Goal: Entertainment & Leisure: Consume media (video, audio)

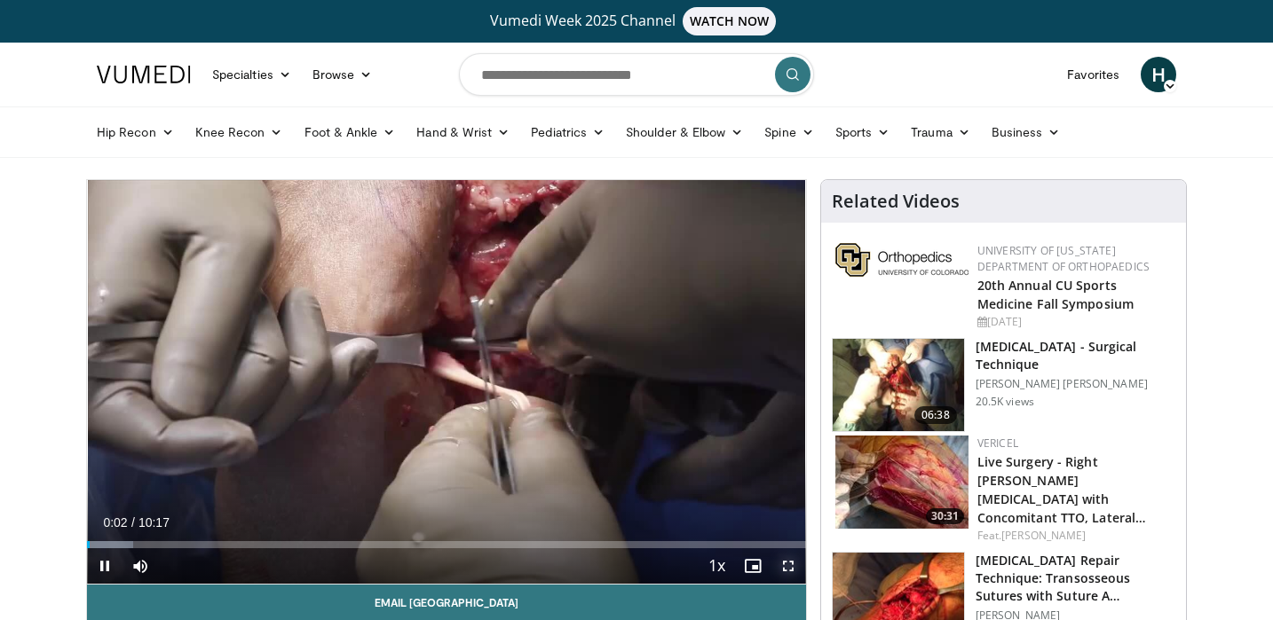
click at [790, 570] on span "Video Player" at bounding box center [787, 565] width 35 height 35
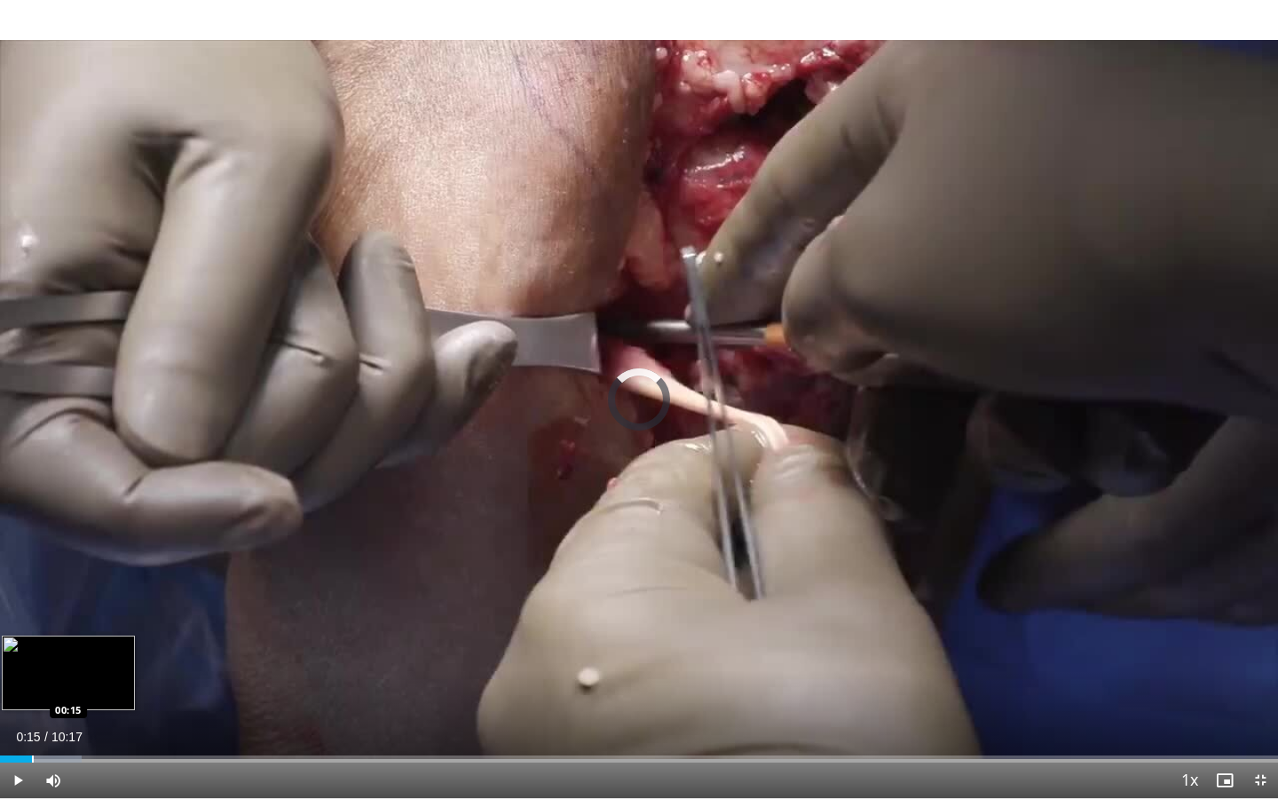
click at [32, 619] on div "Progress Bar" at bounding box center [33, 758] width 2 height 7
click at [61, 619] on div "Progress Bar" at bounding box center [62, 758] width 2 height 7
click at [91, 619] on div "Progress Bar" at bounding box center [92, 758] width 2 height 7
click at [114, 619] on div "Progress Bar" at bounding box center [115, 758] width 2 height 7
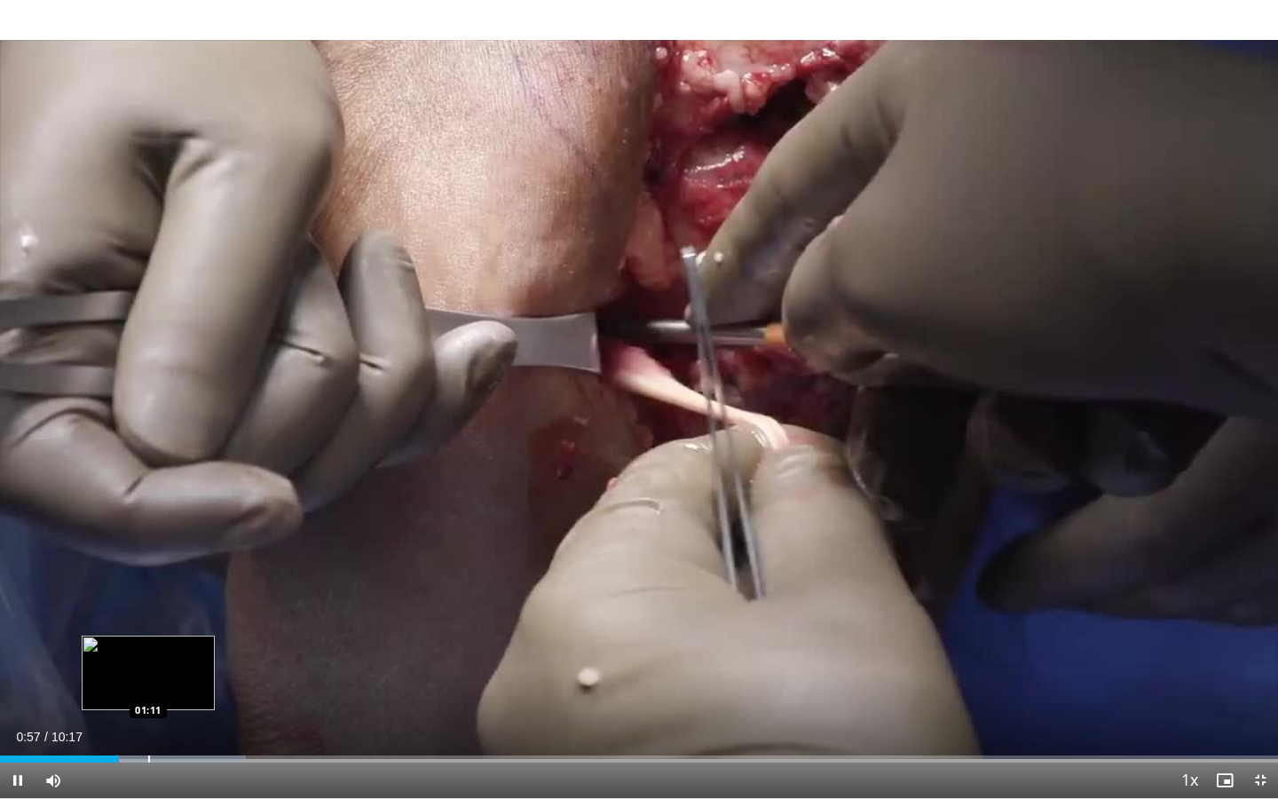
click at [148, 619] on div "Progress Bar" at bounding box center [149, 758] width 2 height 7
click at [170, 619] on div "Current Time 1:10 / Duration 10:17 Pause Skip Backward Skip Forward Mute Loaded…" at bounding box center [639, 779] width 1278 height 35
click at [184, 619] on div "Progress Bar" at bounding box center [185, 758] width 2 height 7
click at [201, 619] on div "Progress Bar" at bounding box center [201, 758] width 2 height 7
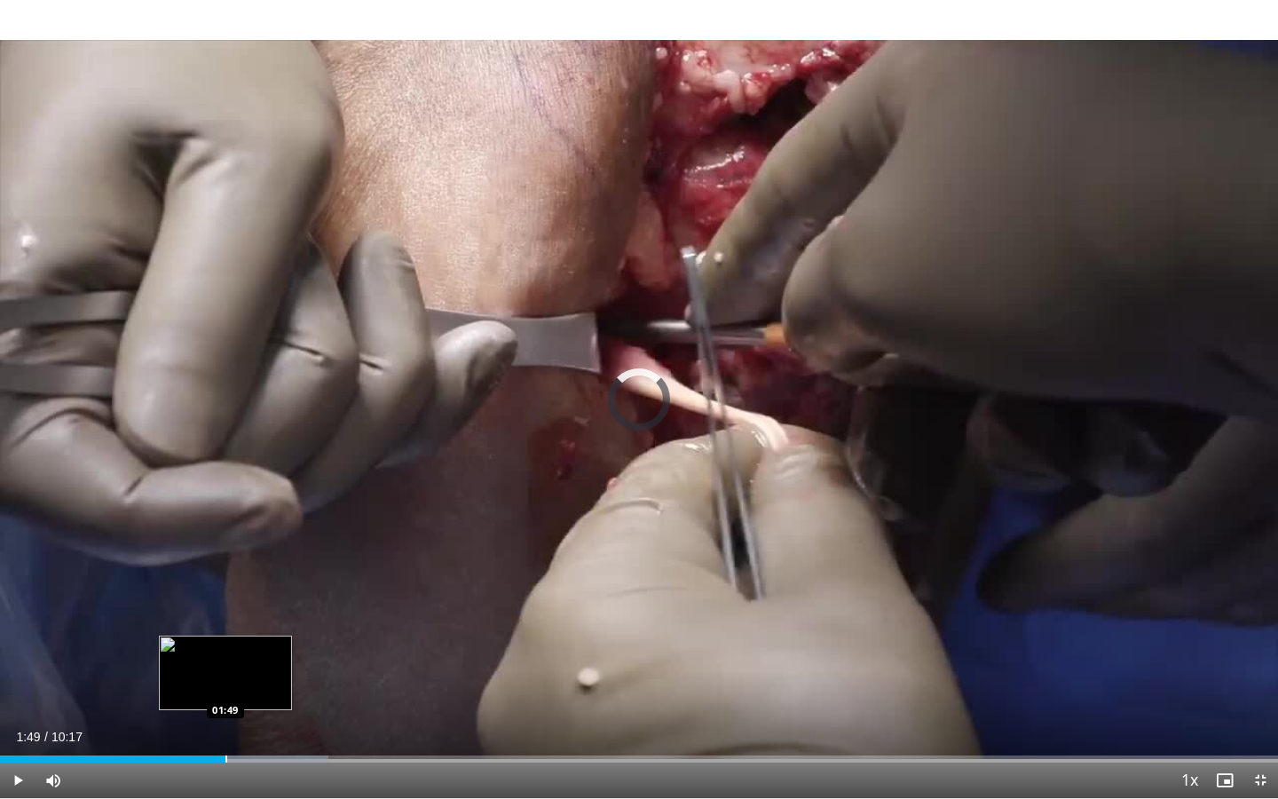
click at [225, 619] on div "Progress Bar" at bounding box center [226, 758] width 2 height 7
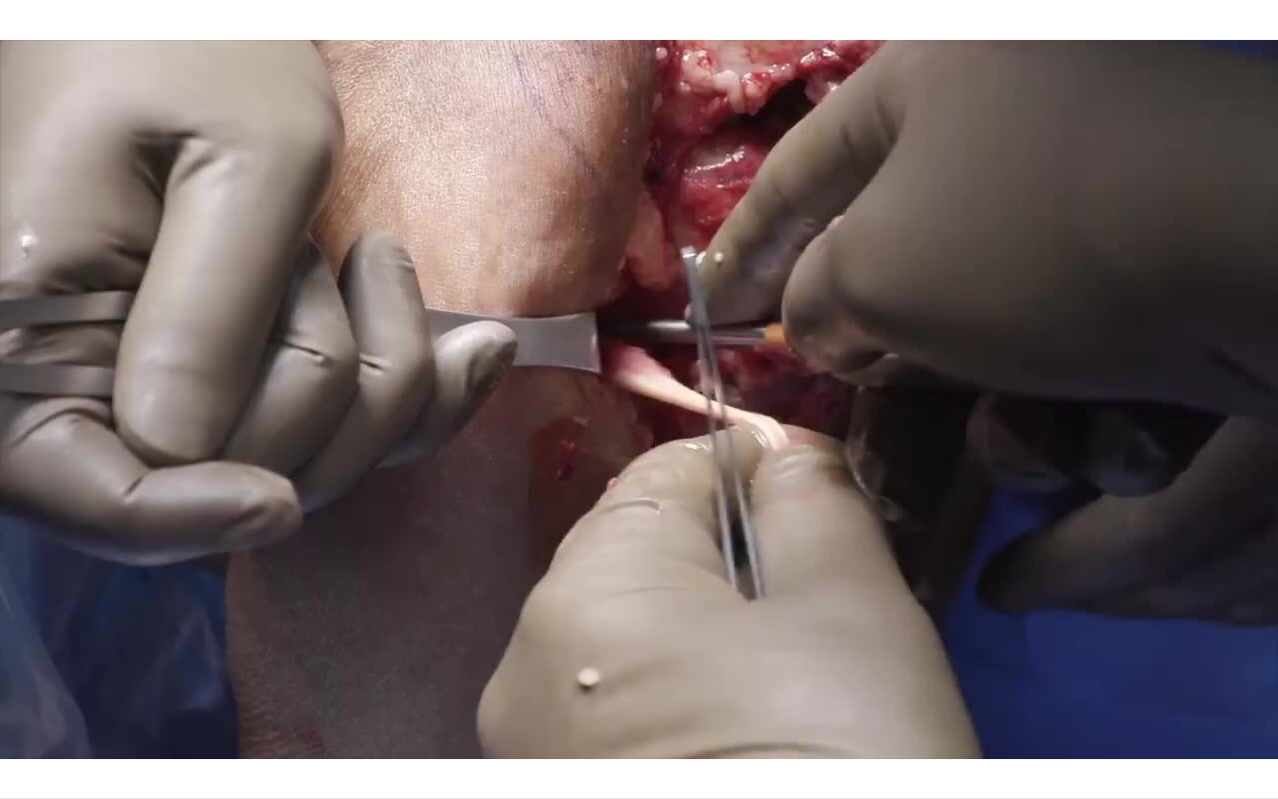
click at [247, 619] on video-js "**********" at bounding box center [639, 399] width 1278 height 799
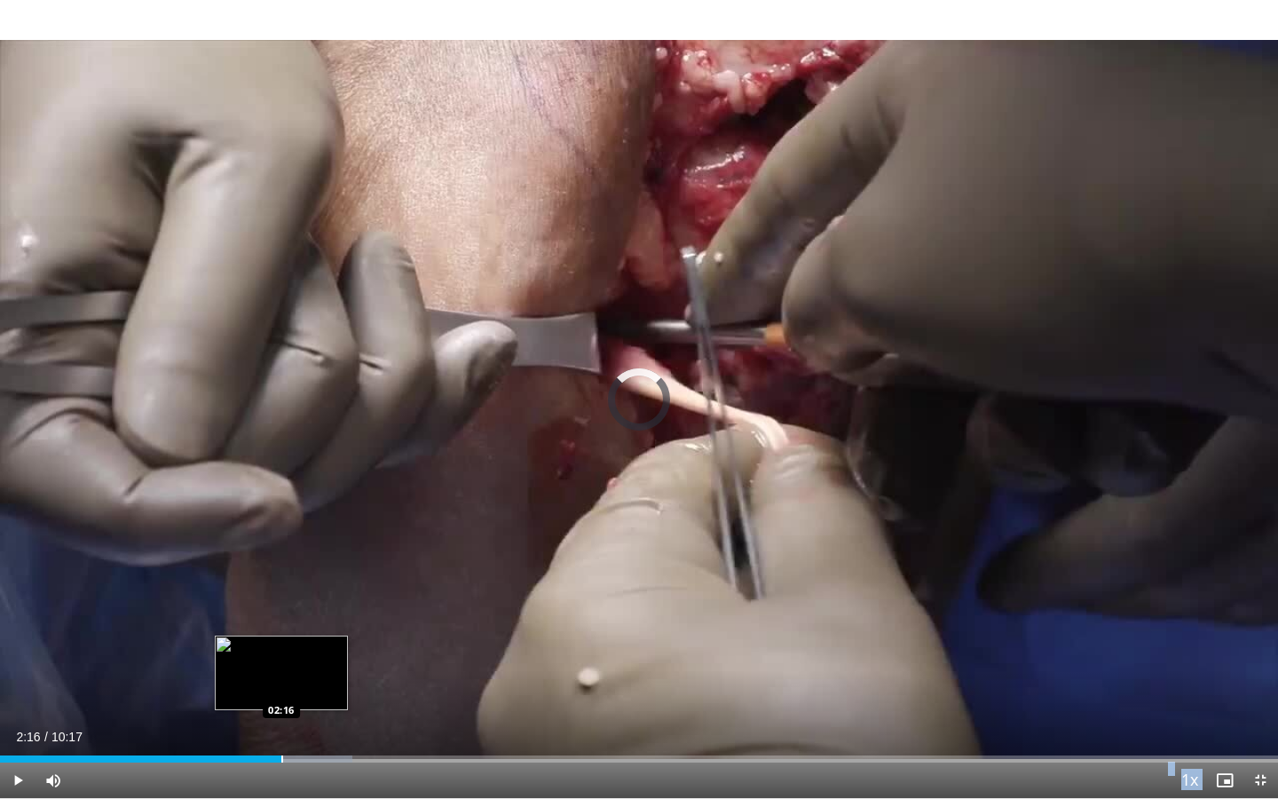
click at [281, 619] on div "Progress Bar" at bounding box center [282, 758] width 2 height 7
click at [321, 619] on div "Progress Bar" at bounding box center [322, 758] width 2 height 7
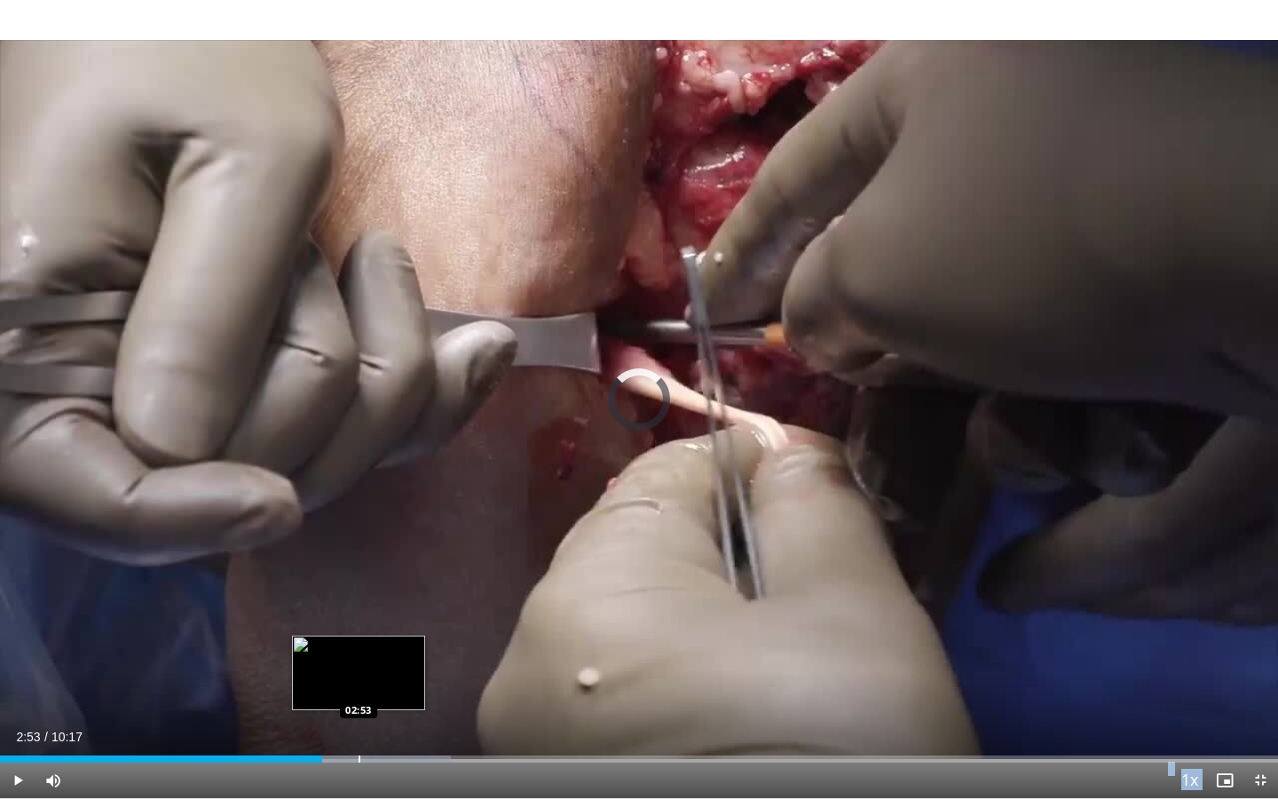
click at [359, 619] on div "Progress Bar" at bounding box center [360, 758] width 2 height 7
click at [390, 619] on div "Progress Bar" at bounding box center [391, 758] width 2 height 7
click at [408, 619] on div "Progress Bar" at bounding box center [409, 758] width 2 height 7
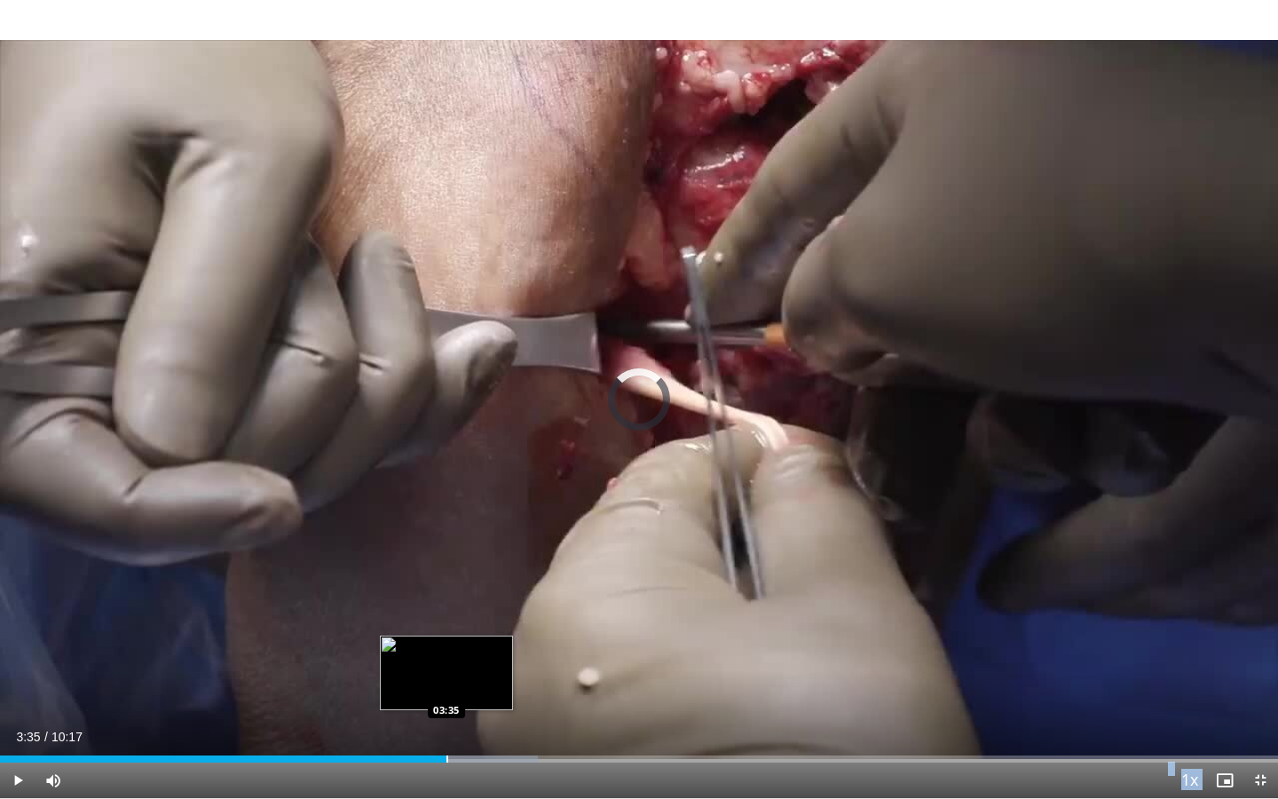
click at [446, 619] on div "Progress Bar" at bounding box center [447, 758] width 2 height 7
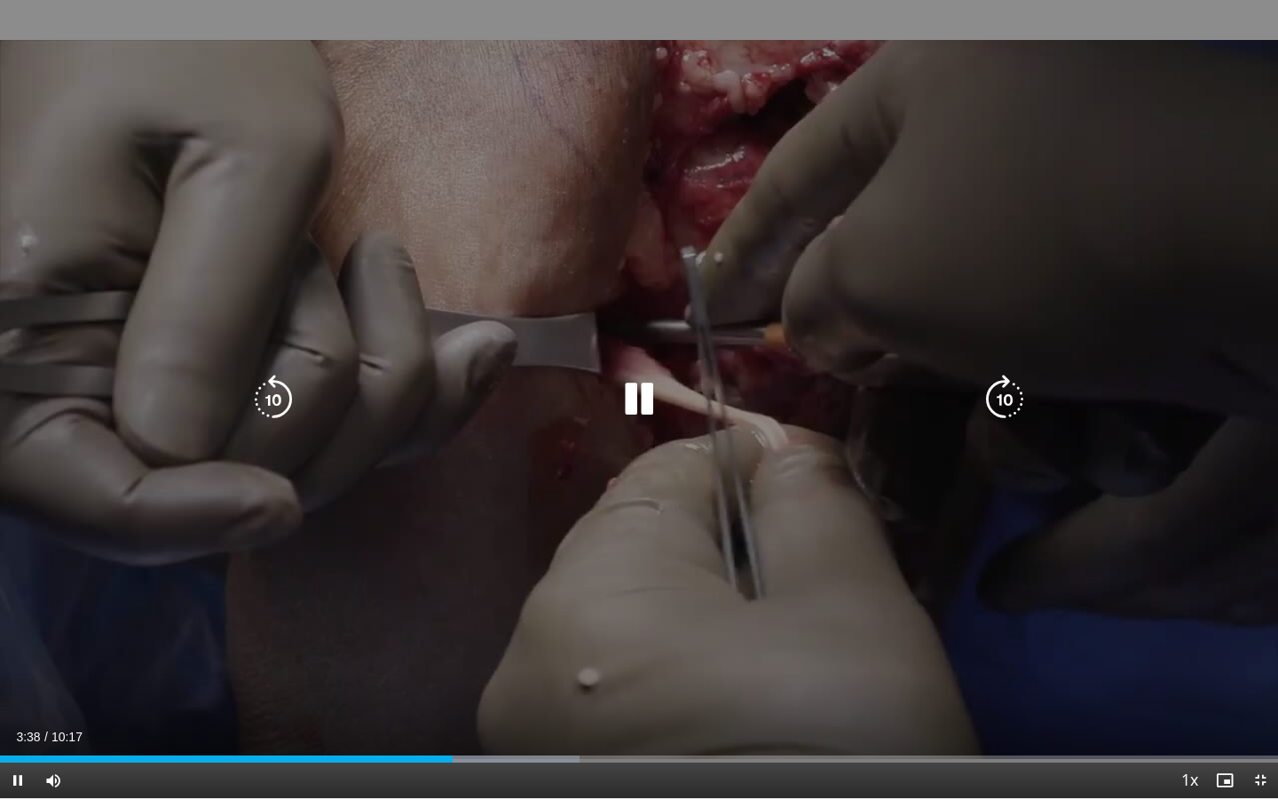
click at [634, 414] on icon "Video Player" at bounding box center [639, 399] width 50 height 50
click at [626, 386] on icon "Video Player" at bounding box center [639, 399] width 50 height 50
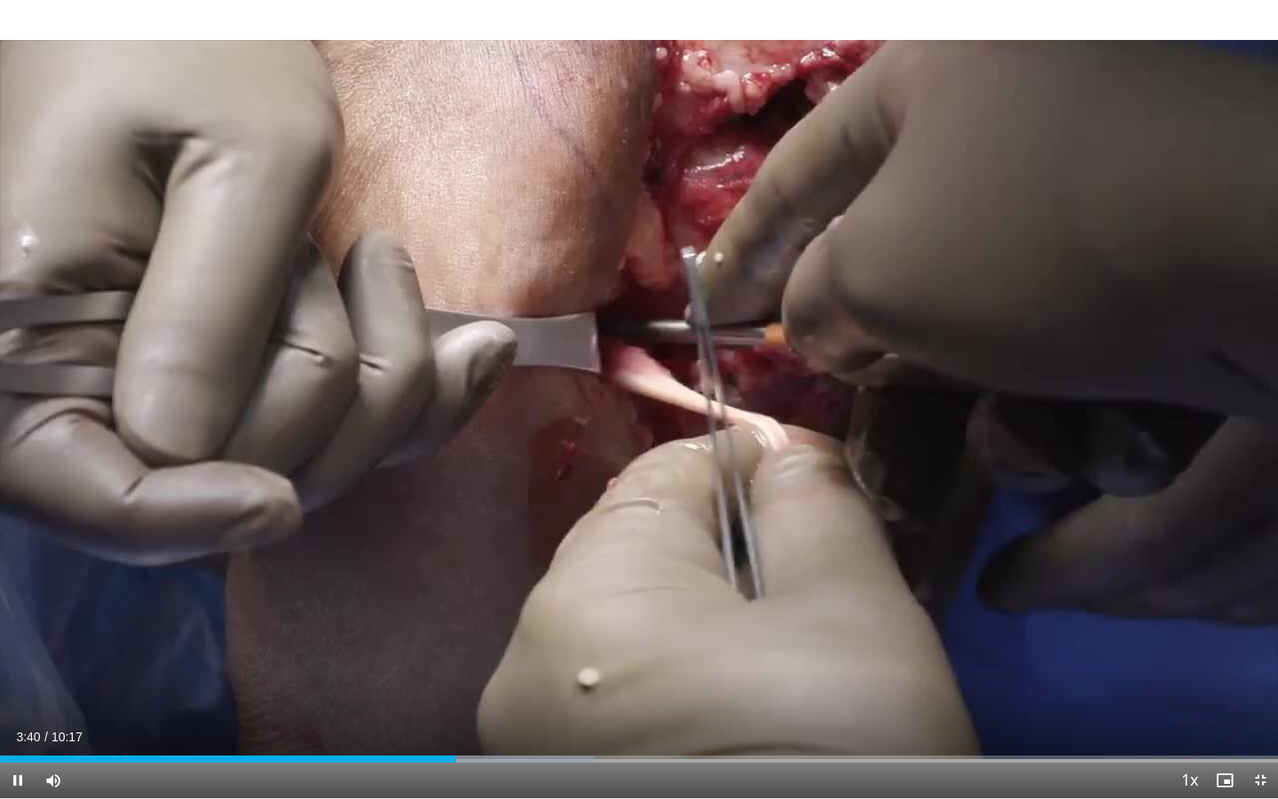
click at [490, 619] on div "Current Time 3:40 / Duration 10:17 Pause Skip Backward Skip Forward Mute Loaded…" at bounding box center [639, 779] width 1278 height 35
click at [478, 619] on div "Loaded : 46.54% 03:41 03:53" at bounding box center [639, 758] width 1278 height 7
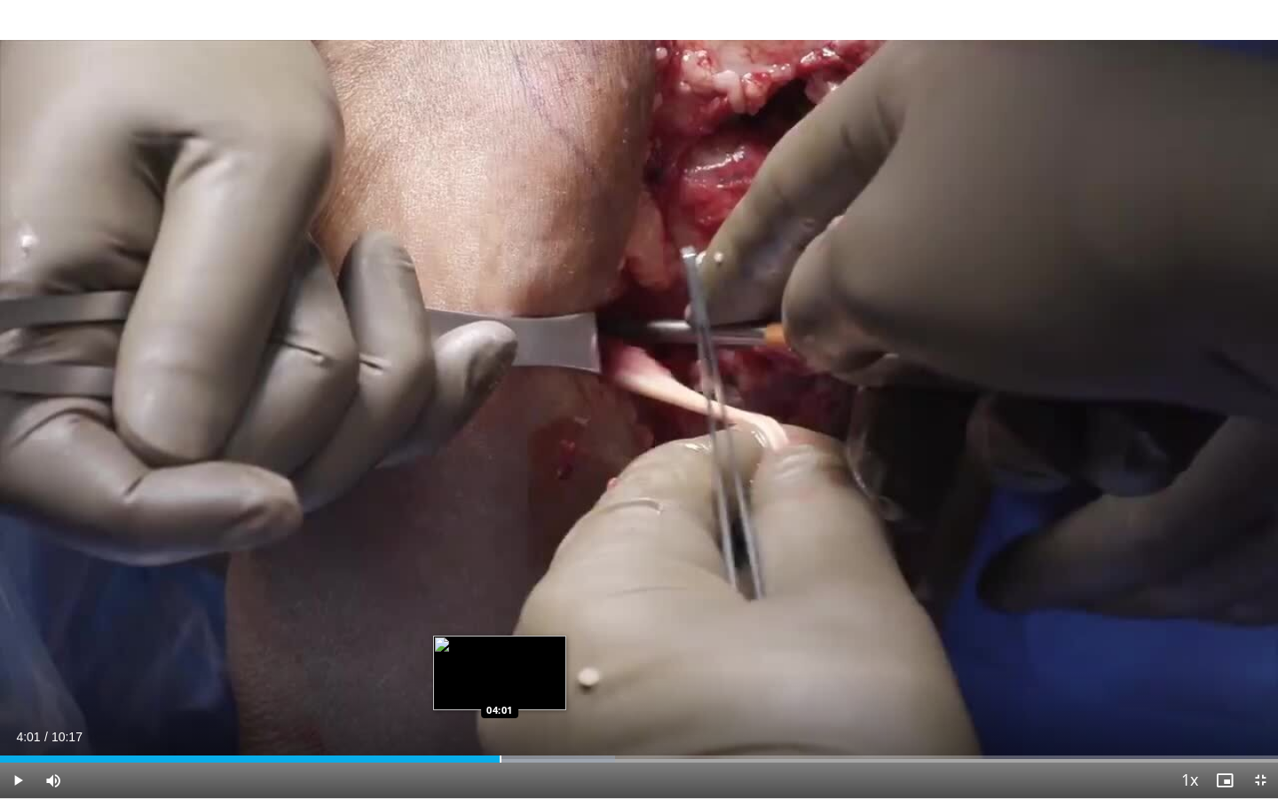
click at [500, 619] on div "Progress Bar" at bounding box center [501, 758] width 2 height 7
click at [542, 619] on div "Progress Bar" at bounding box center [543, 758] width 2 height 7
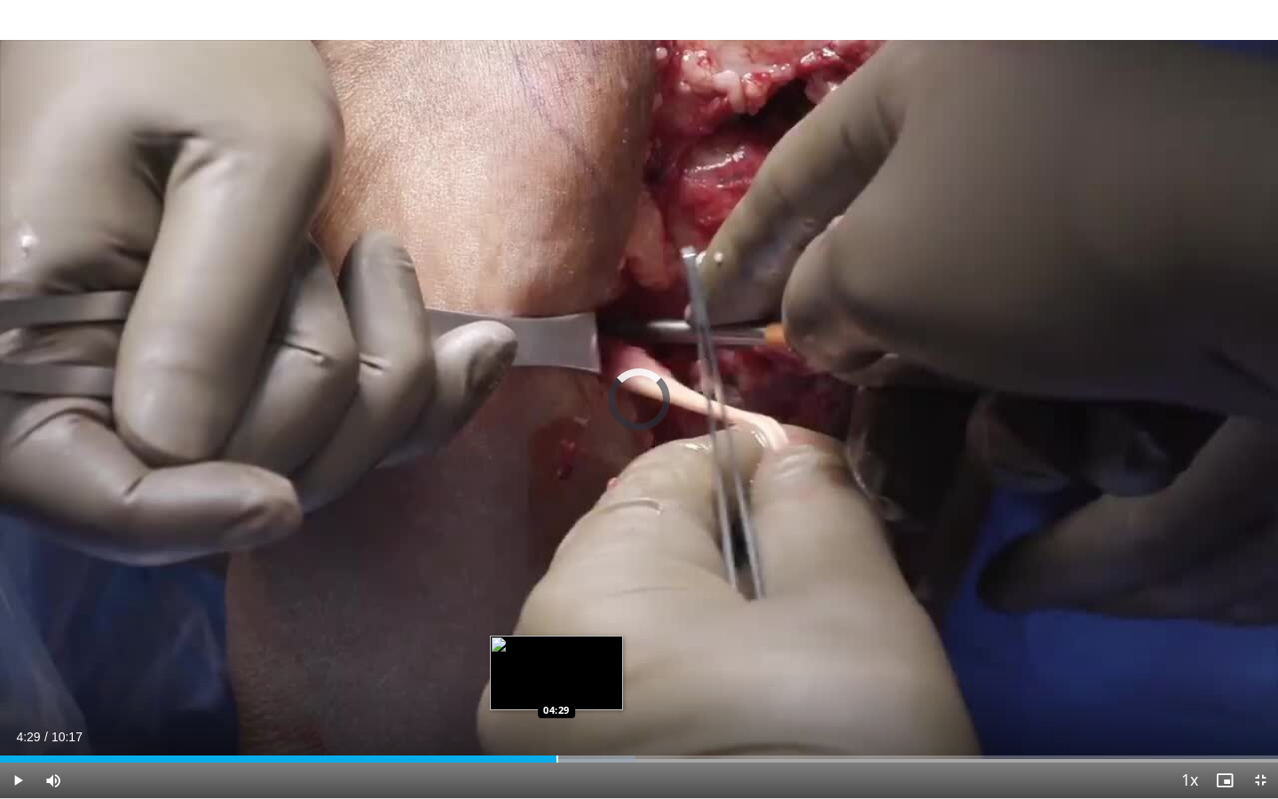
click at [556, 619] on div "Progress Bar" at bounding box center [557, 758] width 2 height 7
click at [581, 619] on div "Progress Bar" at bounding box center [582, 758] width 2 height 7
click at [586, 619] on div "Progress Bar" at bounding box center [587, 758] width 2 height 7
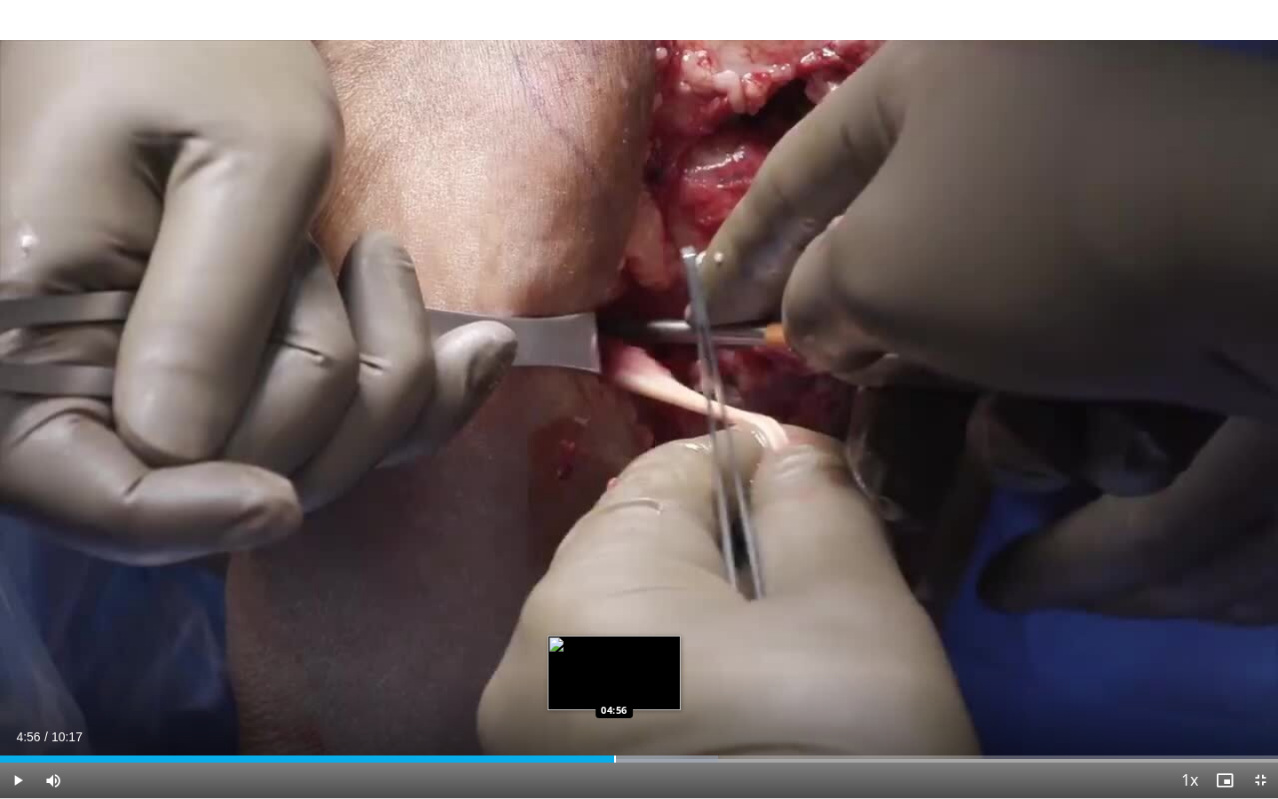
click at [614, 619] on div "Progress Bar" at bounding box center [615, 758] width 2 height 7
click at [608, 619] on div "Progress Bar" at bounding box center [609, 758] width 2 height 7
click at [619, 619] on div "Progress Bar" at bounding box center [620, 758] width 2 height 7
click at [629, 619] on div "Progress Bar" at bounding box center [628, 758] width 2 height 7
click at [663, 619] on div "Progress Bar" at bounding box center [663, 758] width 2 height 7
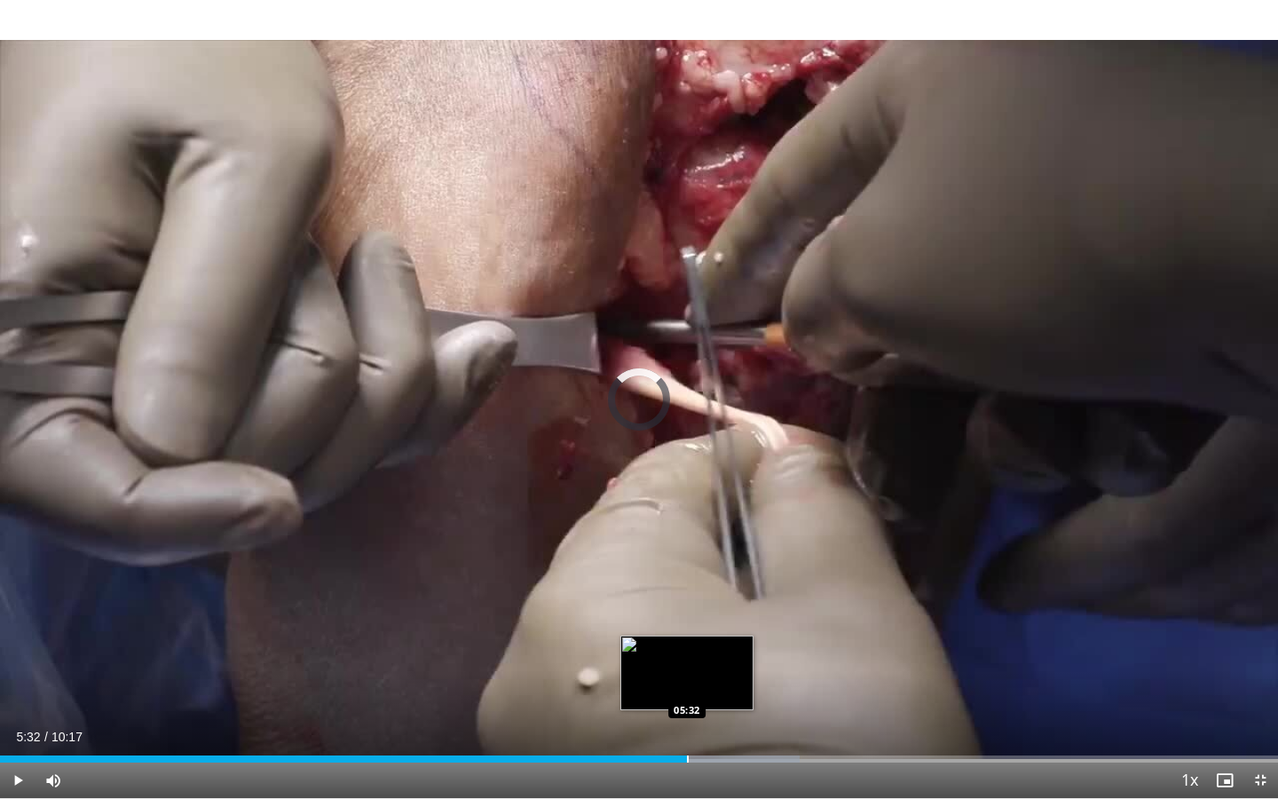
click at [687, 619] on div "Progress Bar" at bounding box center [688, 758] width 2 height 7
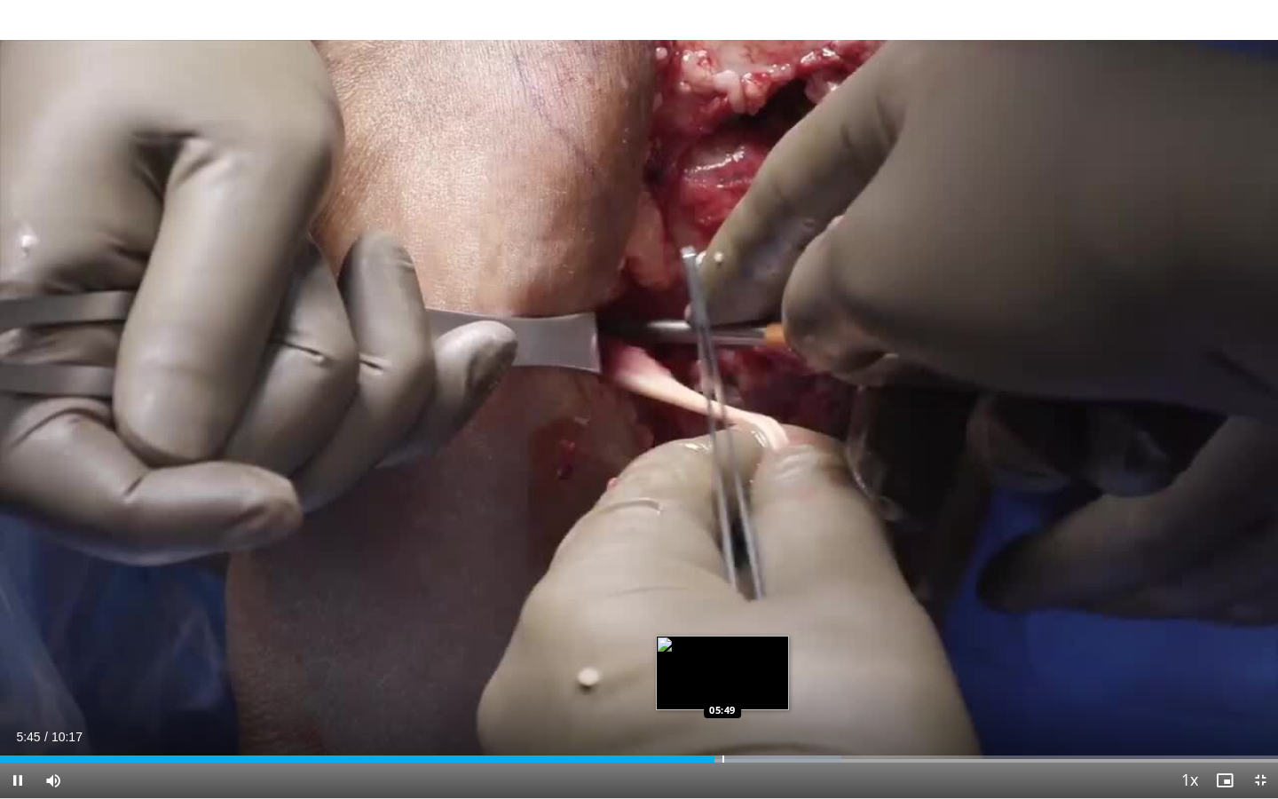
click at [722, 619] on div "Progress Bar" at bounding box center [723, 758] width 2 height 7
click at [740, 619] on div "Progress Bar" at bounding box center [739, 758] width 2 height 7
click at [753, 619] on div "Progress Bar" at bounding box center [754, 758] width 2 height 7
click at [733, 619] on div "Progress Bar" at bounding box center [734, 758] width 2 height 7
click at [719, 619] on div "Progress Bar" at bounding box center [720, 758] width 2 height 7
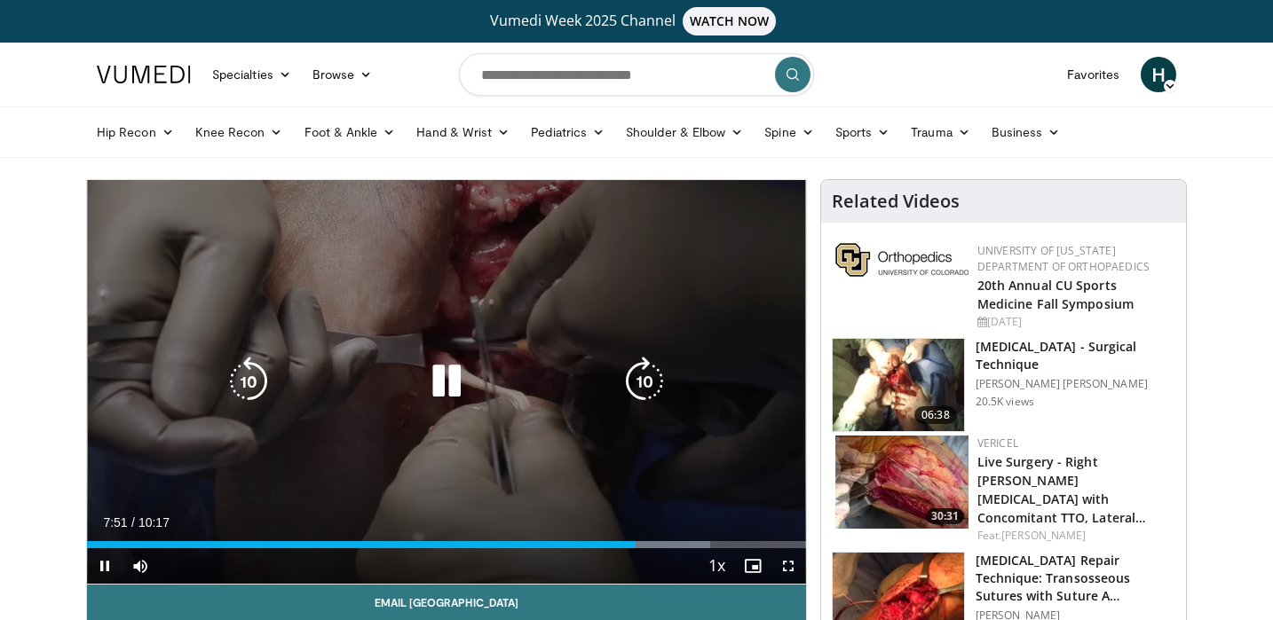
click at [448, 380] on icon "Video Player" at bounding box center [447, 382] width 50 height 50
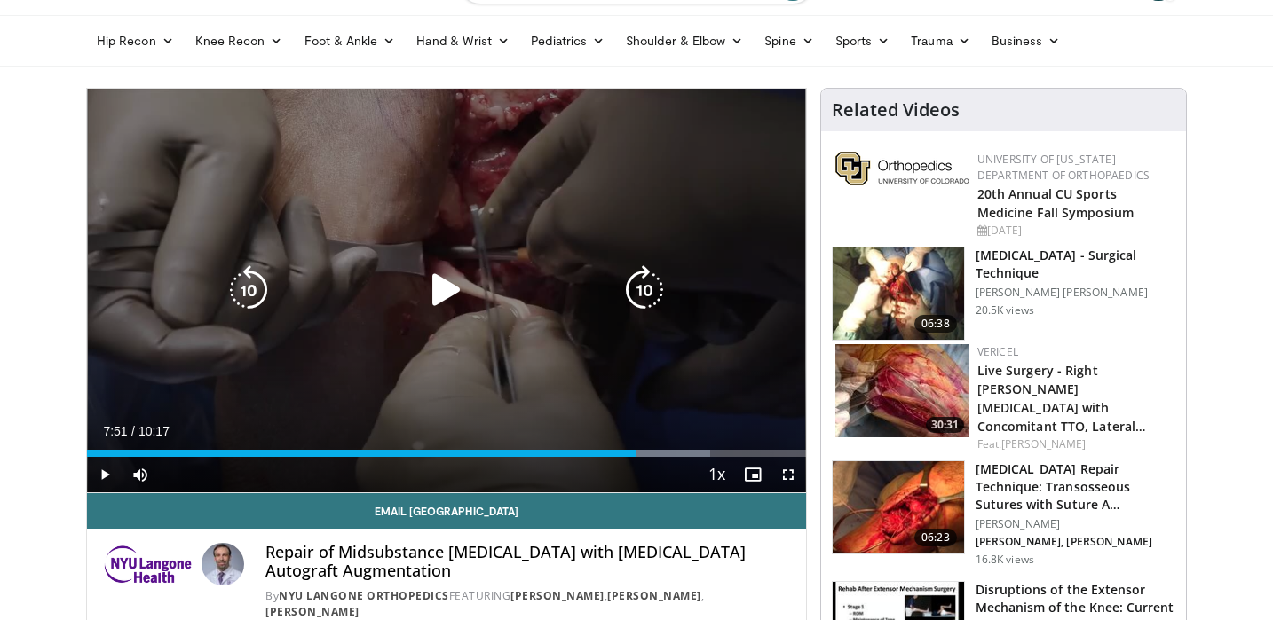
scroll to position [94, 0]
